Goal: Find specific page/section: Locate a particular part of the current website

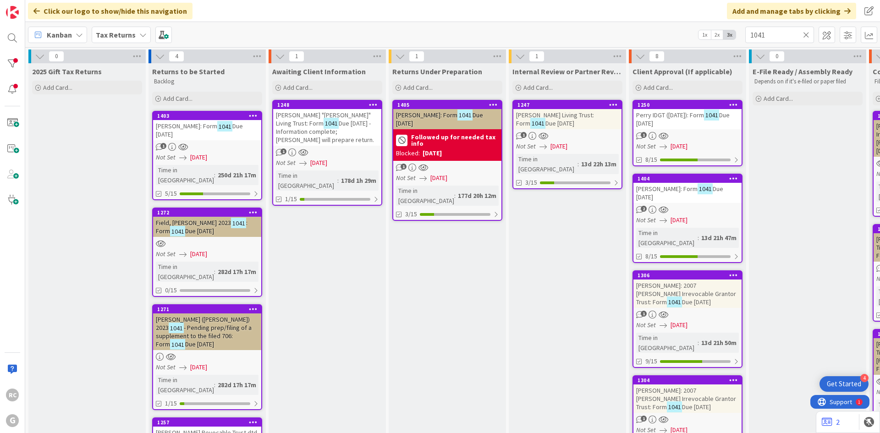
click at [560, 110] on div "[PERSON_NAME] Living Trust: Form 1041 Due [DATE]" at bounding box center [567, 119] width 108 height 20
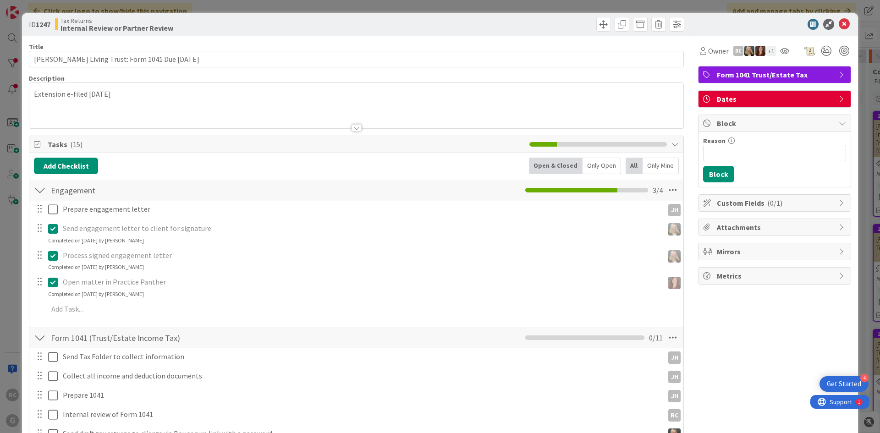
scroll to position [229, 0]
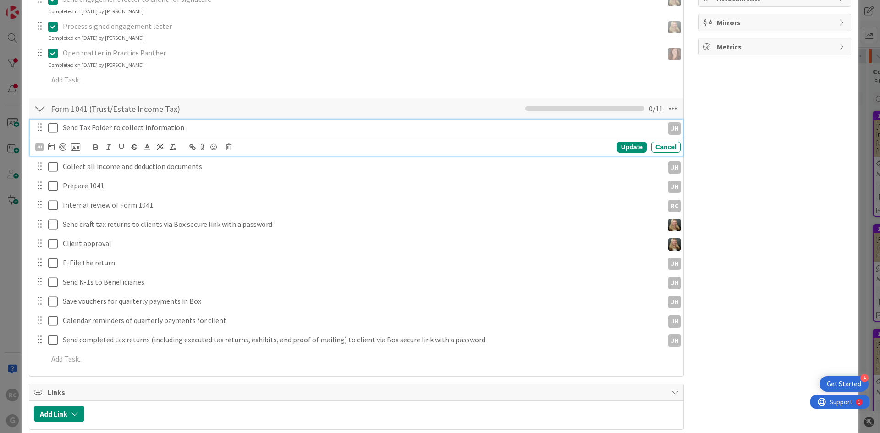
click at [54, 129] on icon at bounding box center [53, 127] width 10 height 11
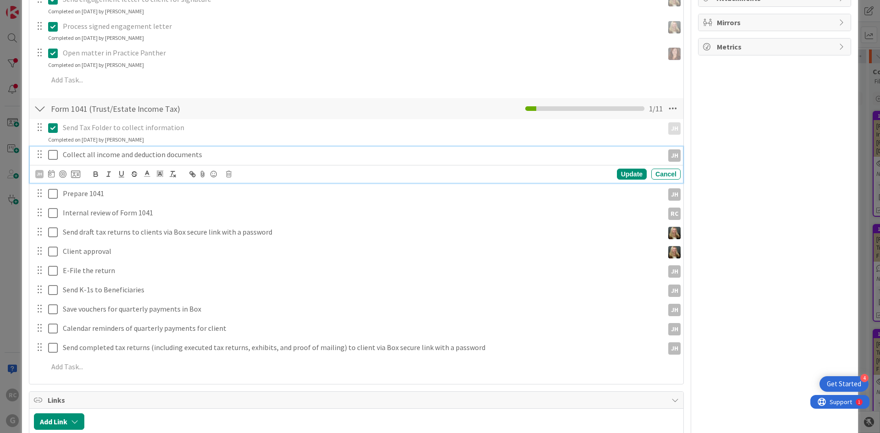
click at [53, 151] on icon at bounding box center [53, 154] width 10 height 11
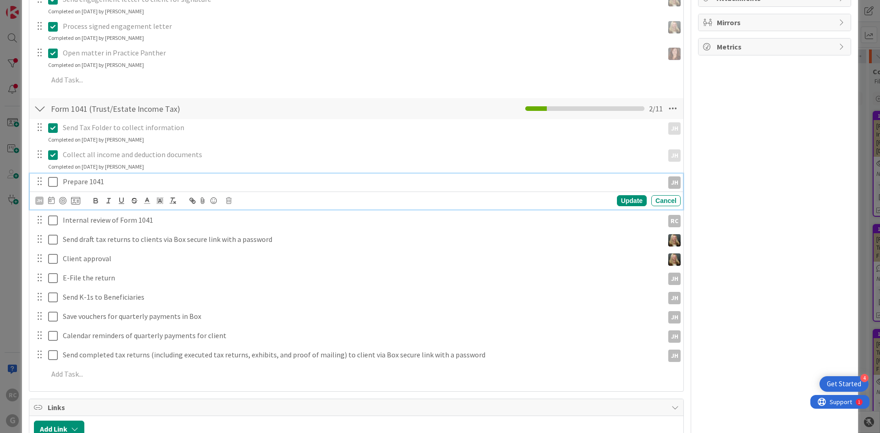
click at [52, 180] on icon at bounding box center [53, 181] width 10 height 11
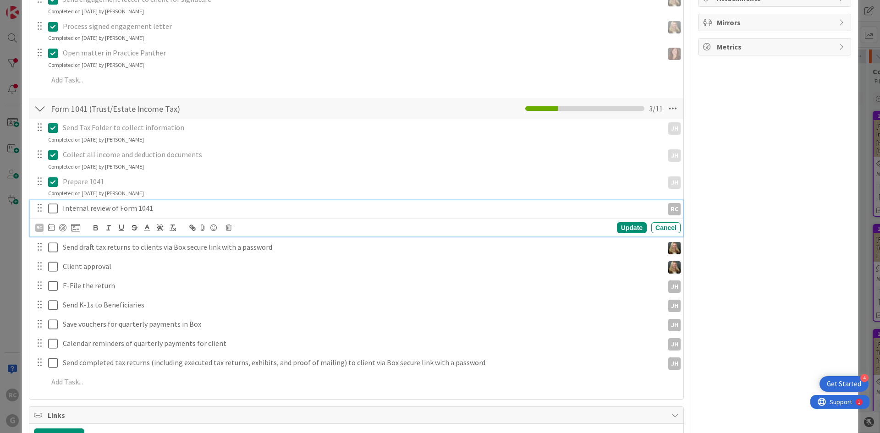
click at [56, 209] on icon at bounding box center [53, 208] width 10 height 11
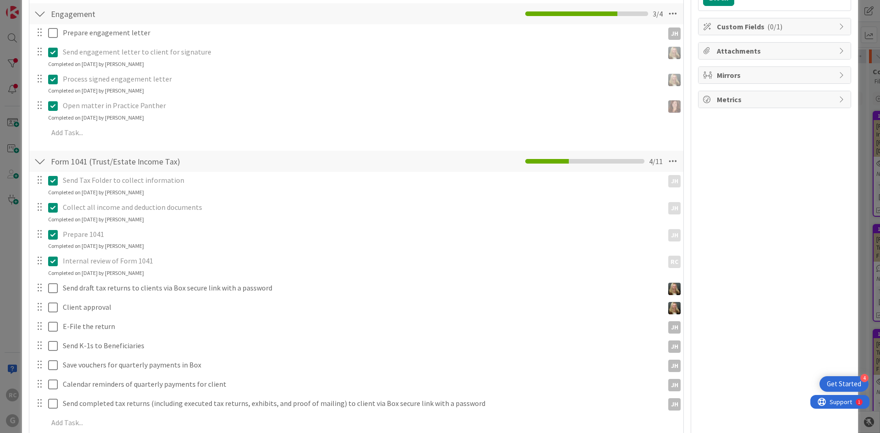
scroll to position [0, 0]
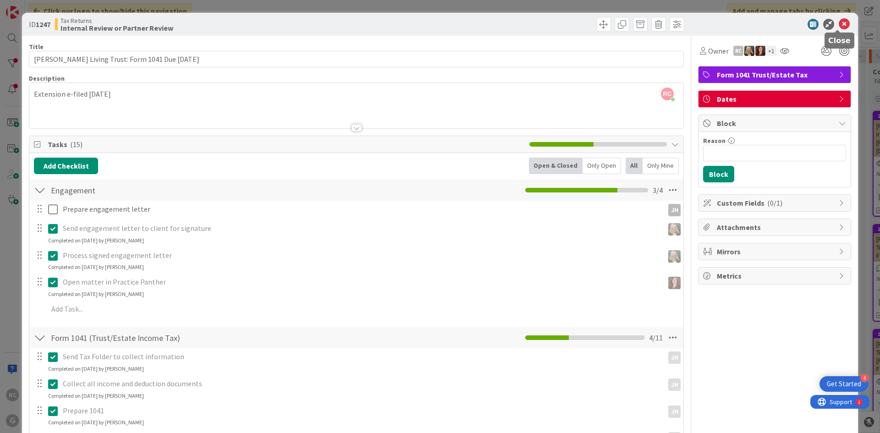
click at [839, 26] on icon at bounding box center [844, 24] width 11 height 11
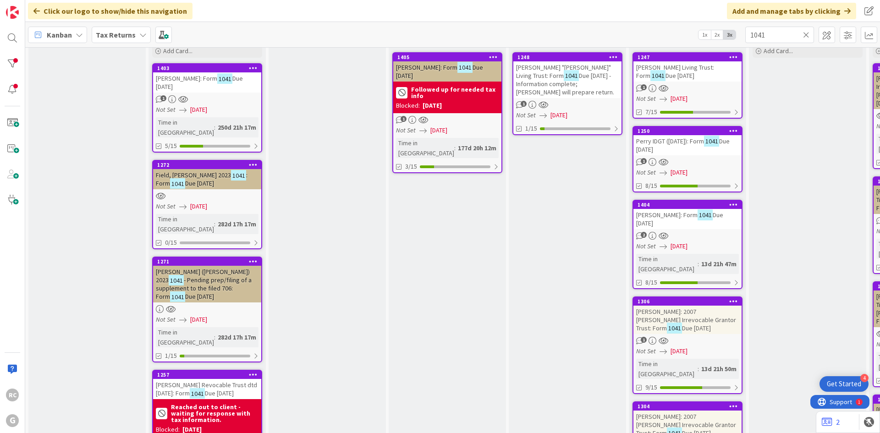
scroll to position [46, 0]
